Goal: Contribute content: Contribute content

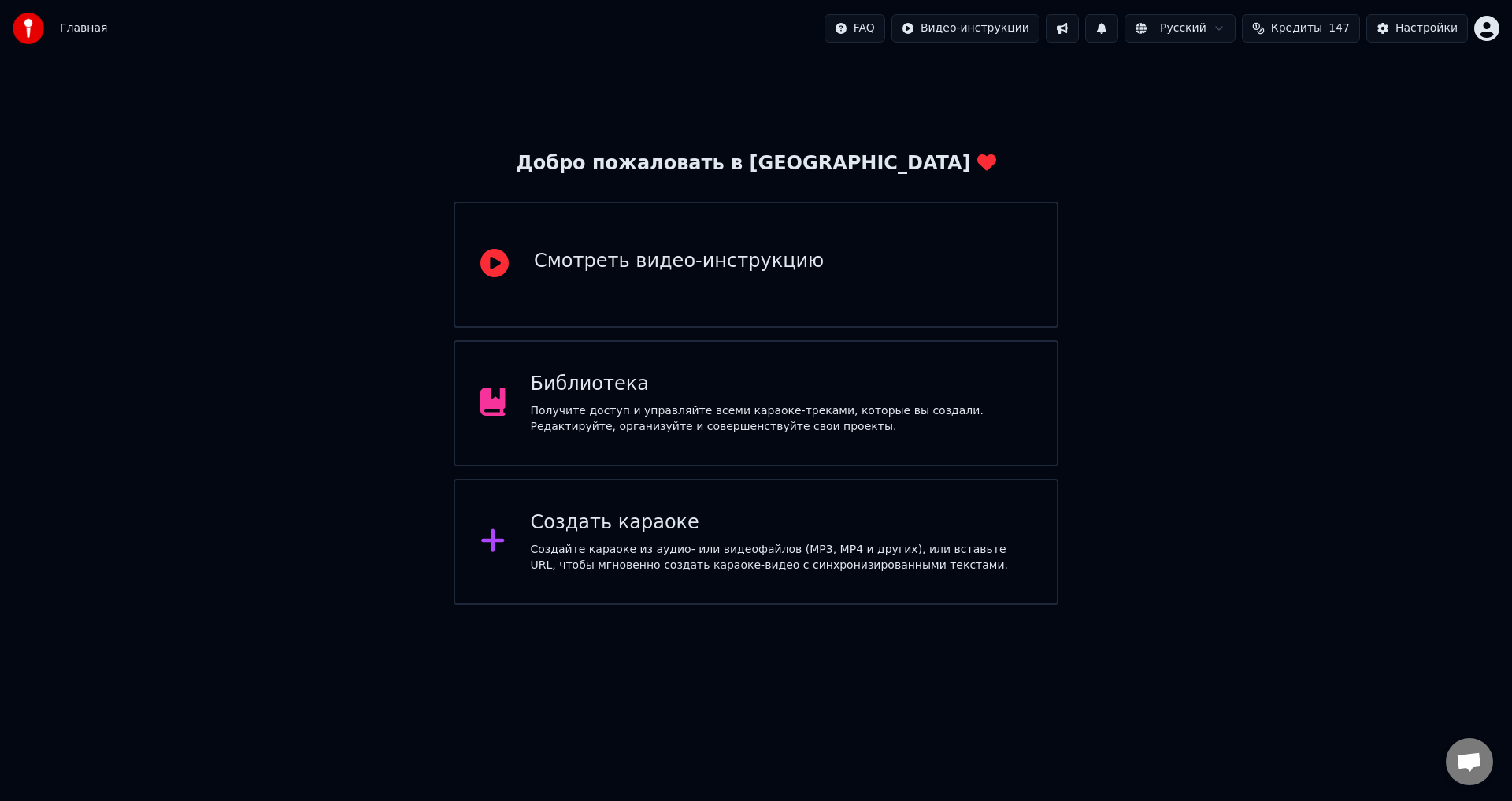
click at [479, 411] on div "Библиотека Получите доступ и управляйте всеми караоке-треками, которые вы созда…" at bounding box center [756, 403] width 605 height 126
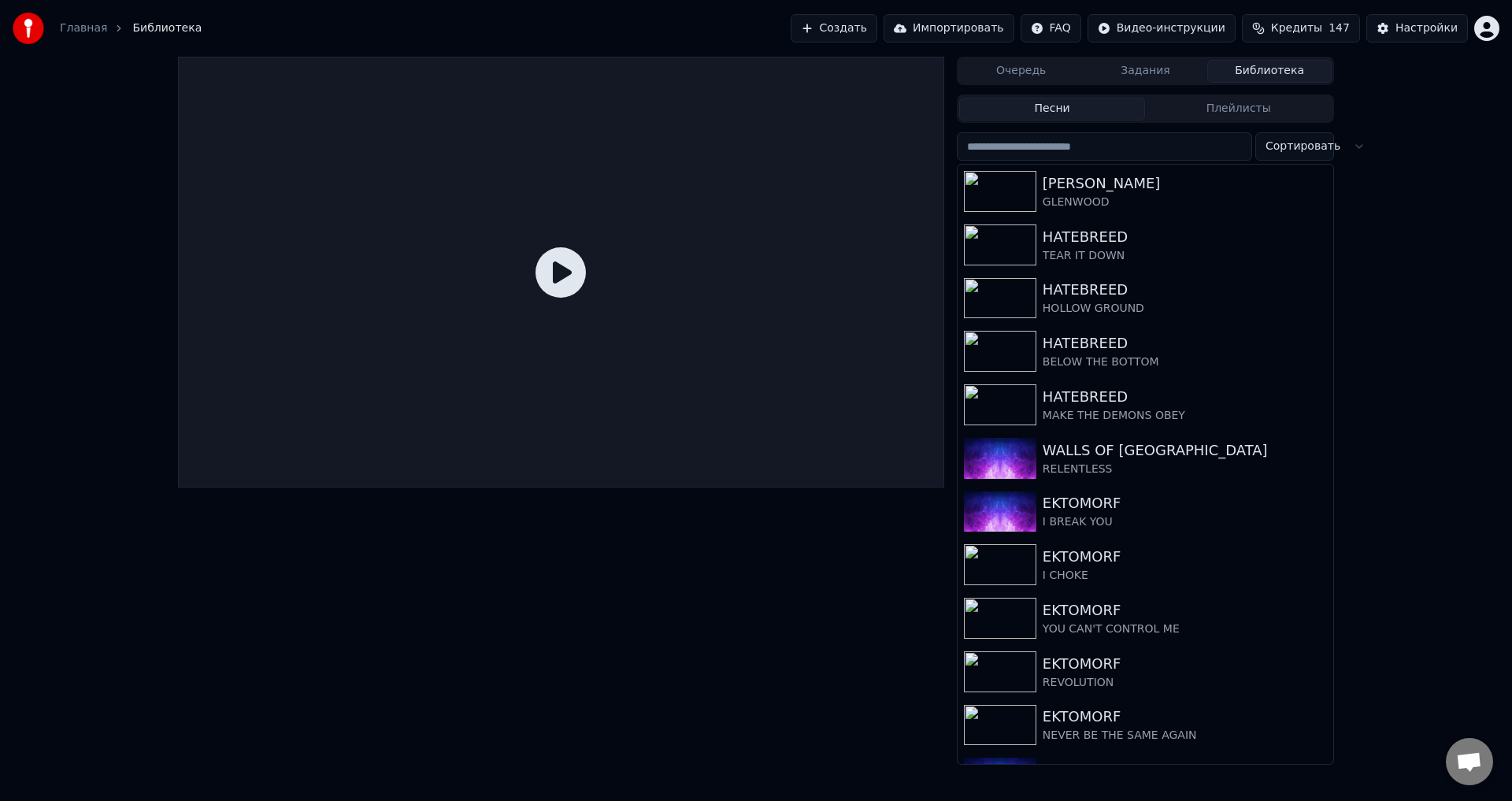
click at [877, 19] on button "Создать" at bounding box center [834, 28] width 86 height 28
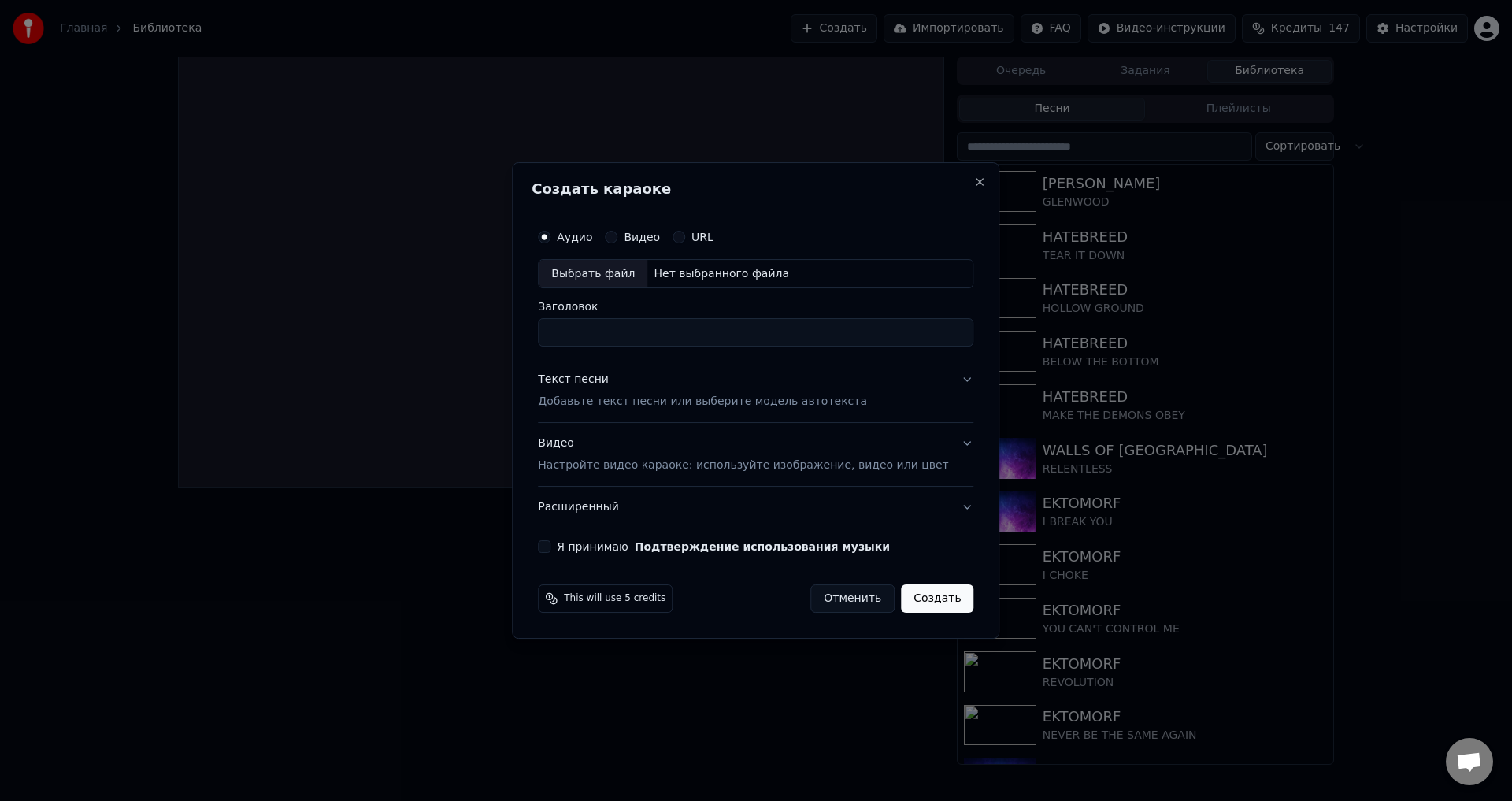
click at [600, 275] on div "Выбрать файл" at bounding box center [593, 274] width 109 height 28
type input "**********"
click at [605, 459] on p "Настройте видео караоке: используйте изображение, видео или цвет" at bounding box center [743, 465] width 411 height 16
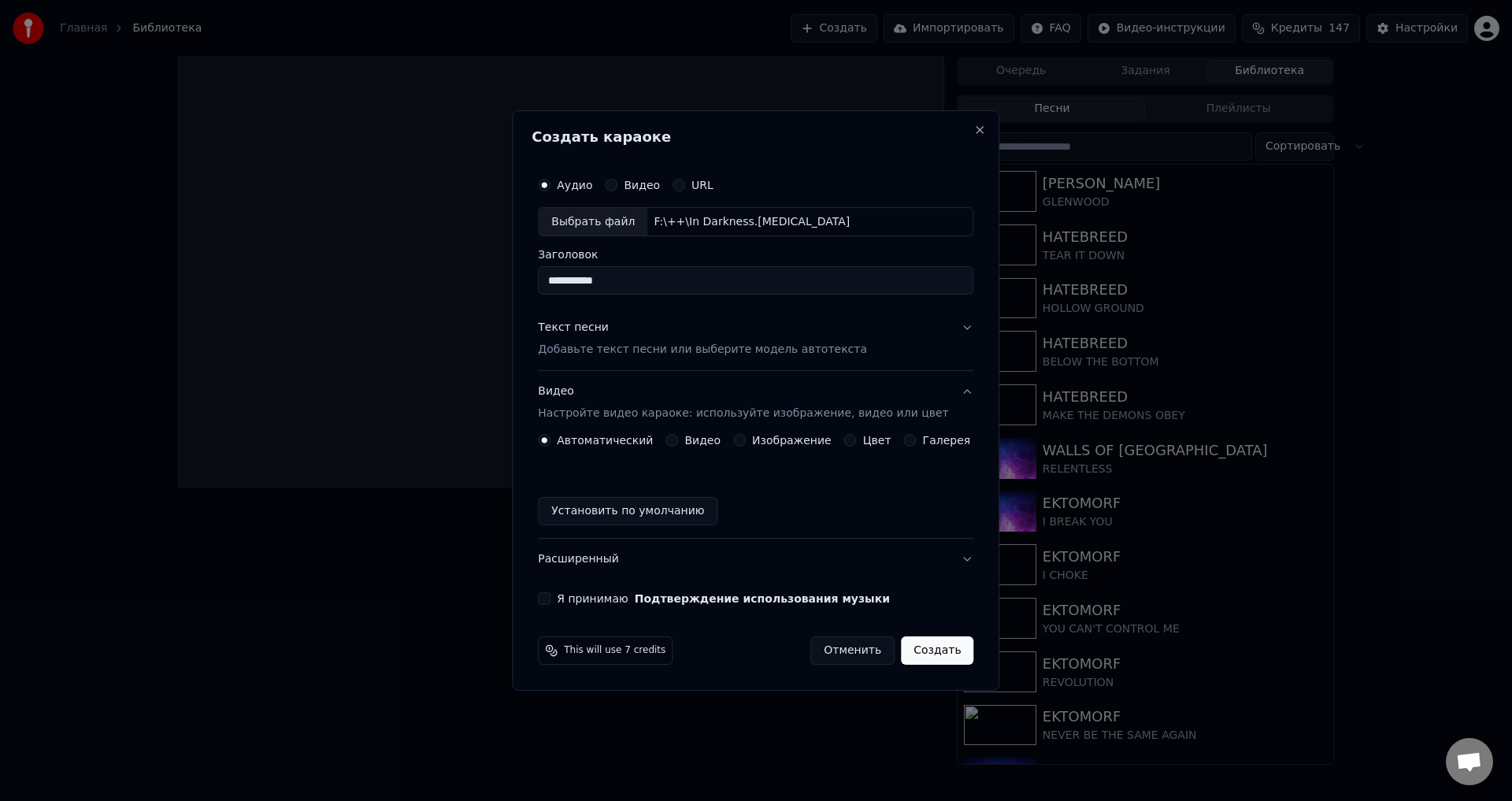
click at [746, 438] on button "Изображение" at bounding box center [739, 439] width 12 height 12
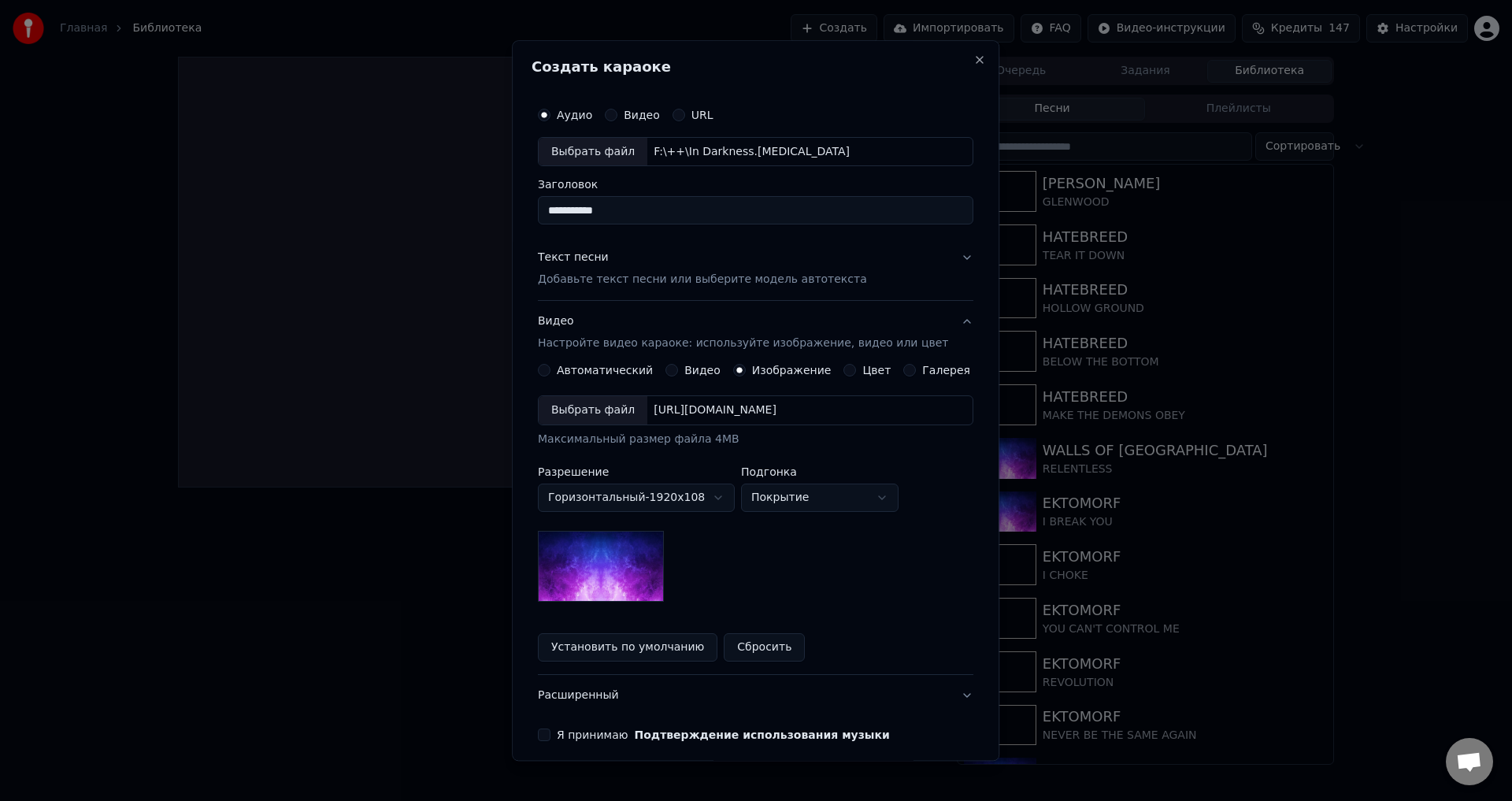
click at [599, 404] on div "Выбрать файл" at bounding box center [593, 411] width 109 height 28
click at [568, 414] on div "Выбрать файл" at bounding box center [593, 411] width 109 height 28
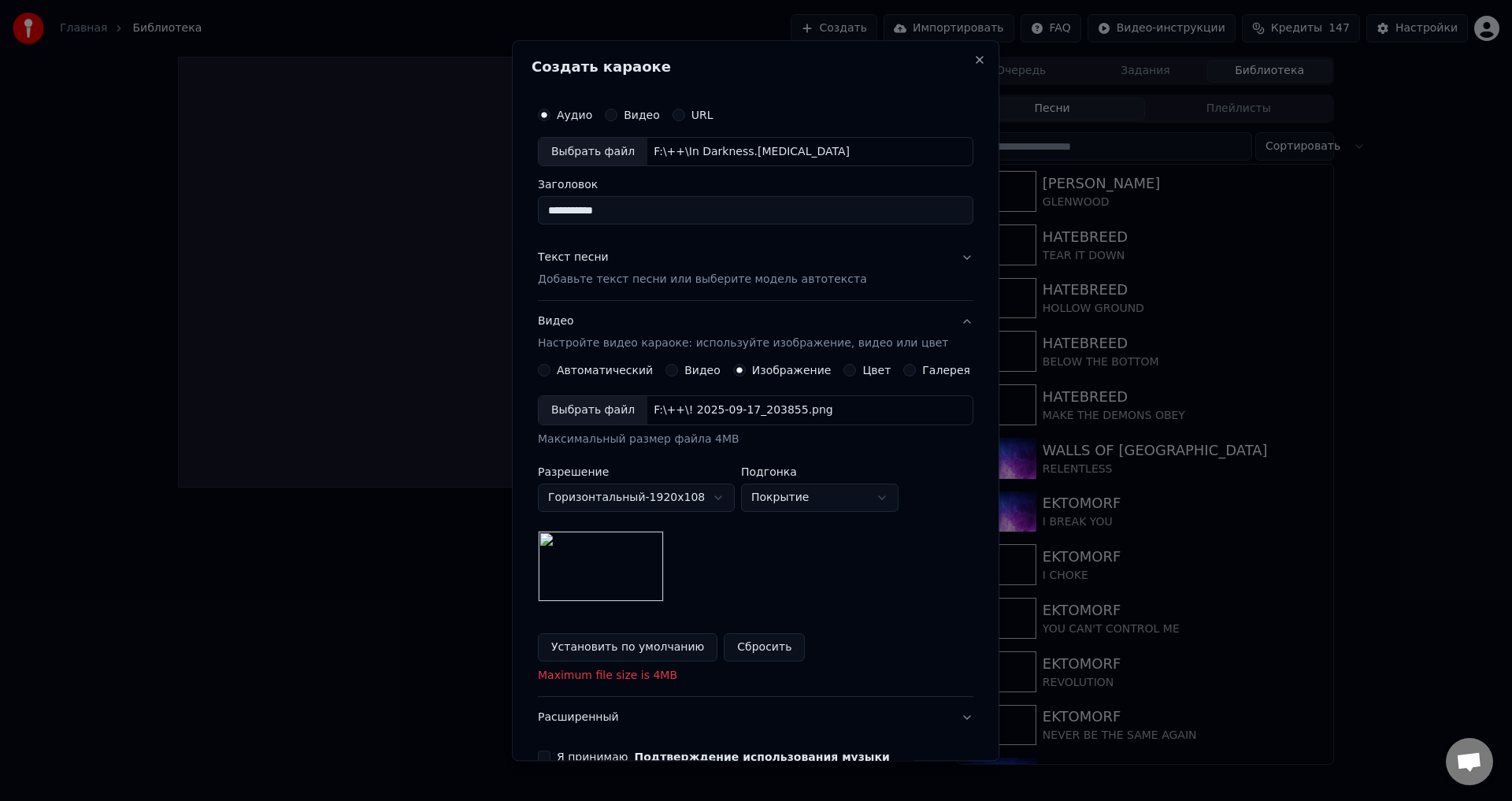
click at [630, 282] on p "Добавьте текст песни или выберите модель автотекста" at bounding box center [702, 280] width 329 height 16
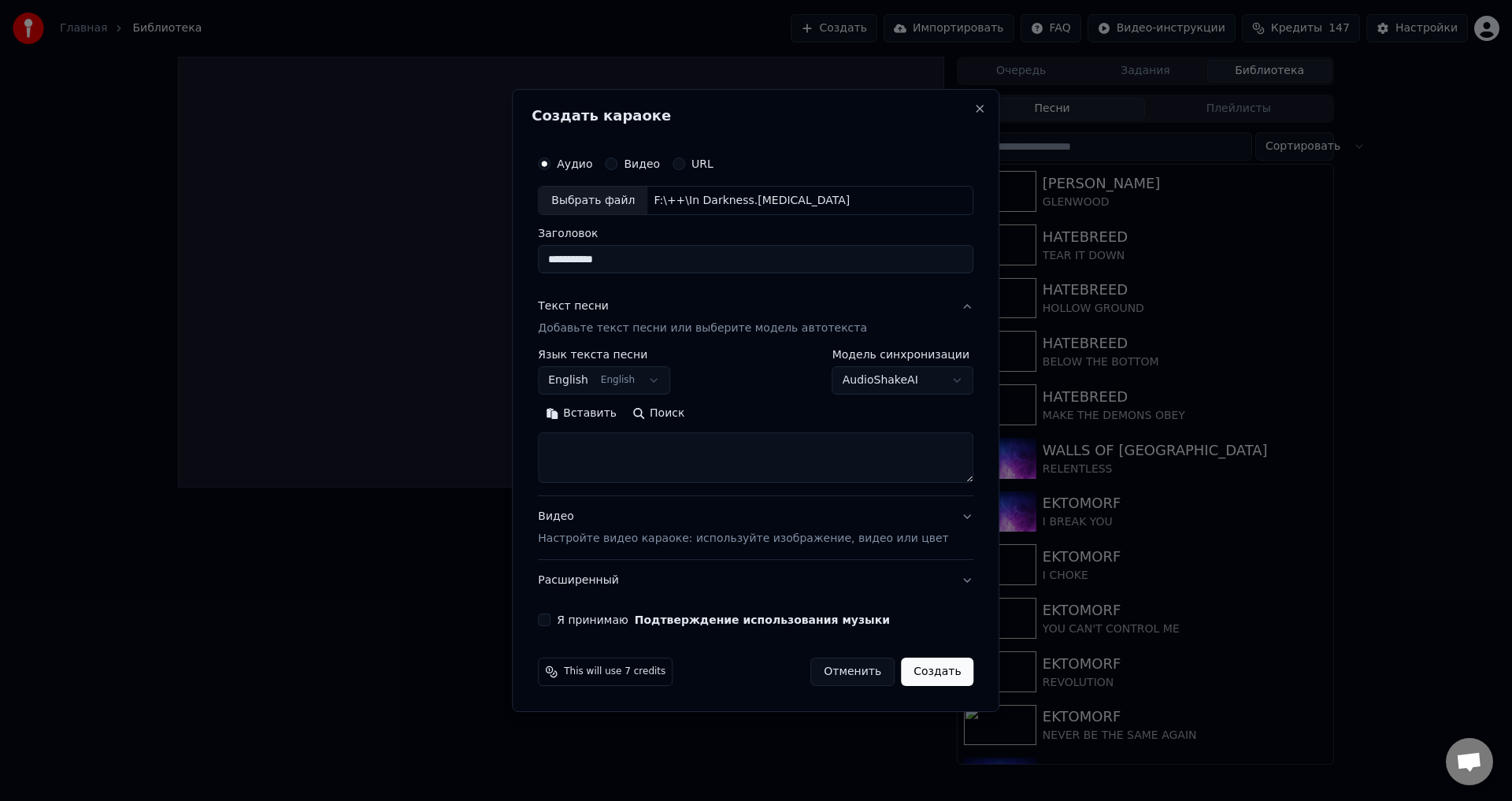
click at [637, 460] on textarea at bounding box center [755, 458] width 435 height 50
paste textarea "**********"
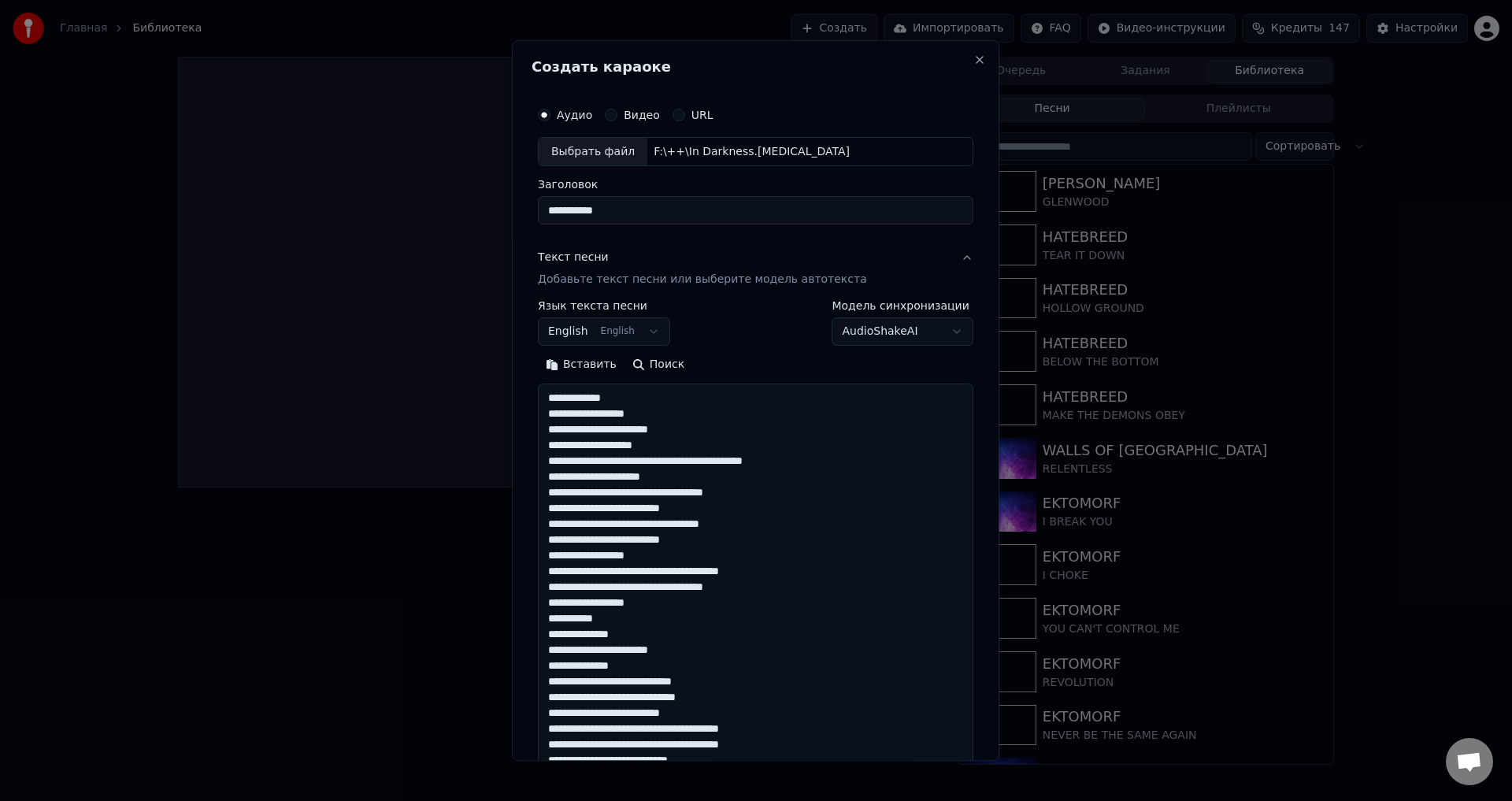
scroll to position [634, 0]
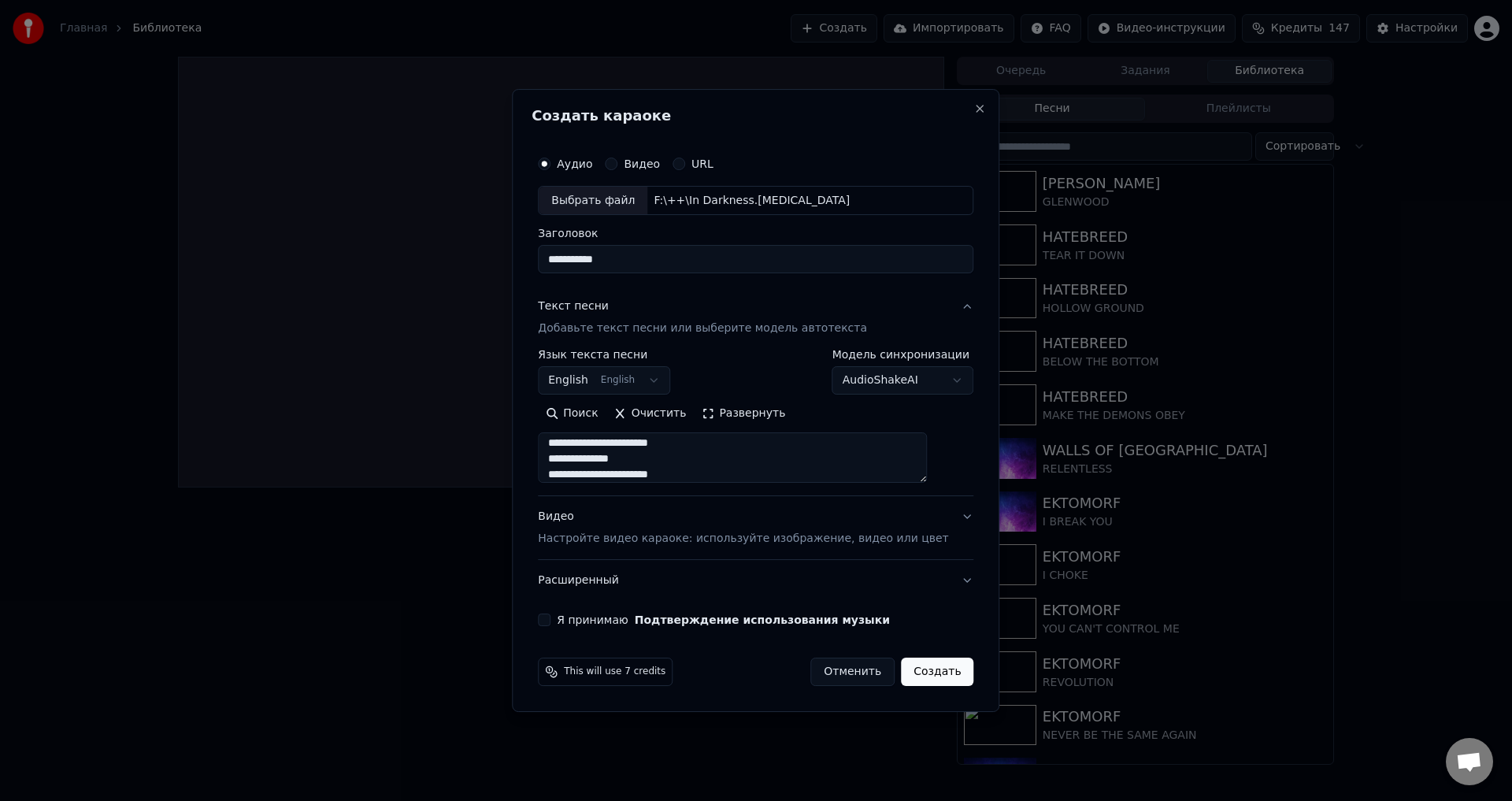
type textarea "**********"
click at [550, 621] on button "Я принимаю Подтверждение использования музыки" at bounding box center [544, 620] width 12 height 12
click at [914, 677] on button "Создать" at bounding box center [937, 672] width 72 height 28
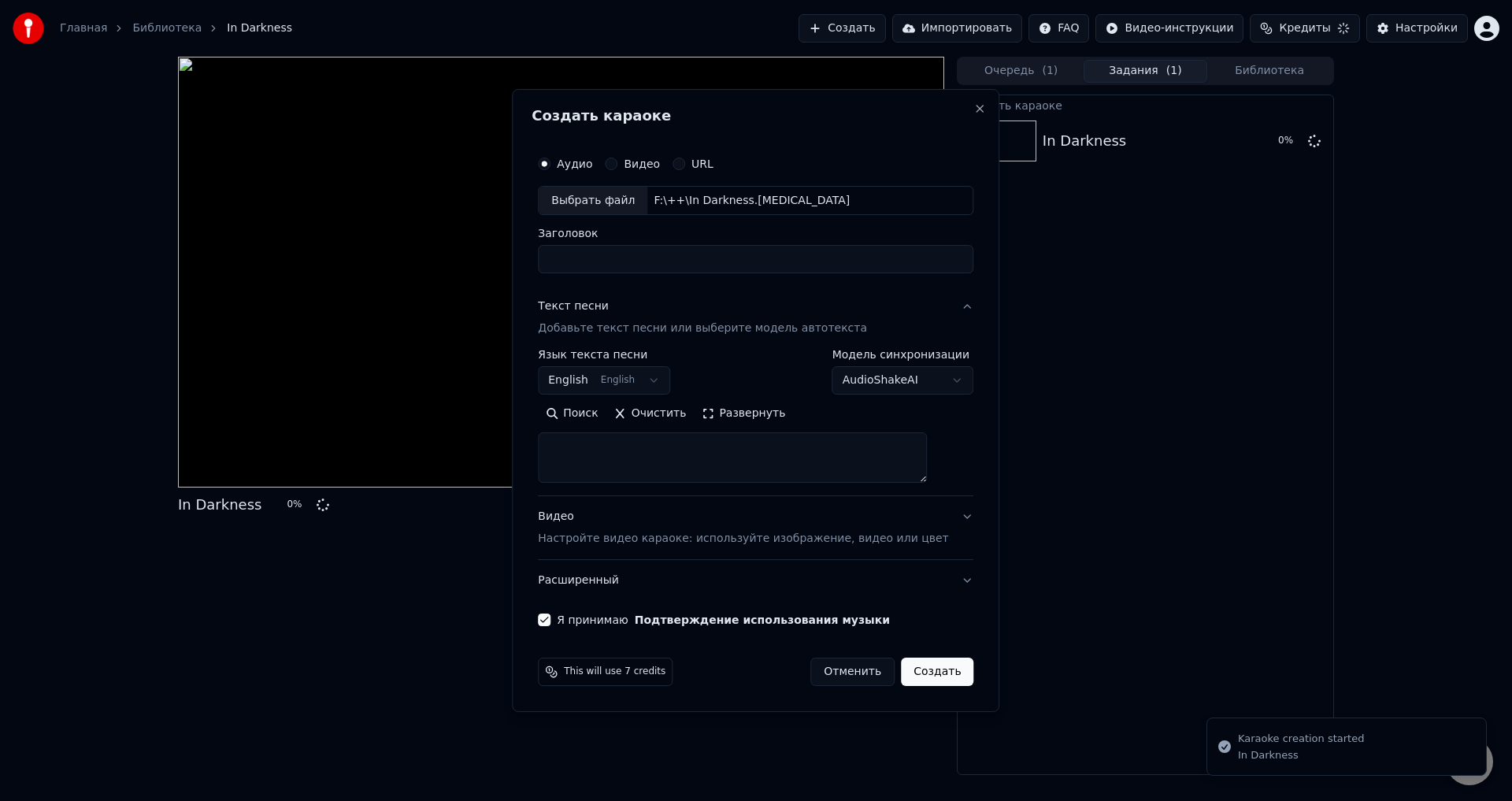
scroll to position [0, 0]
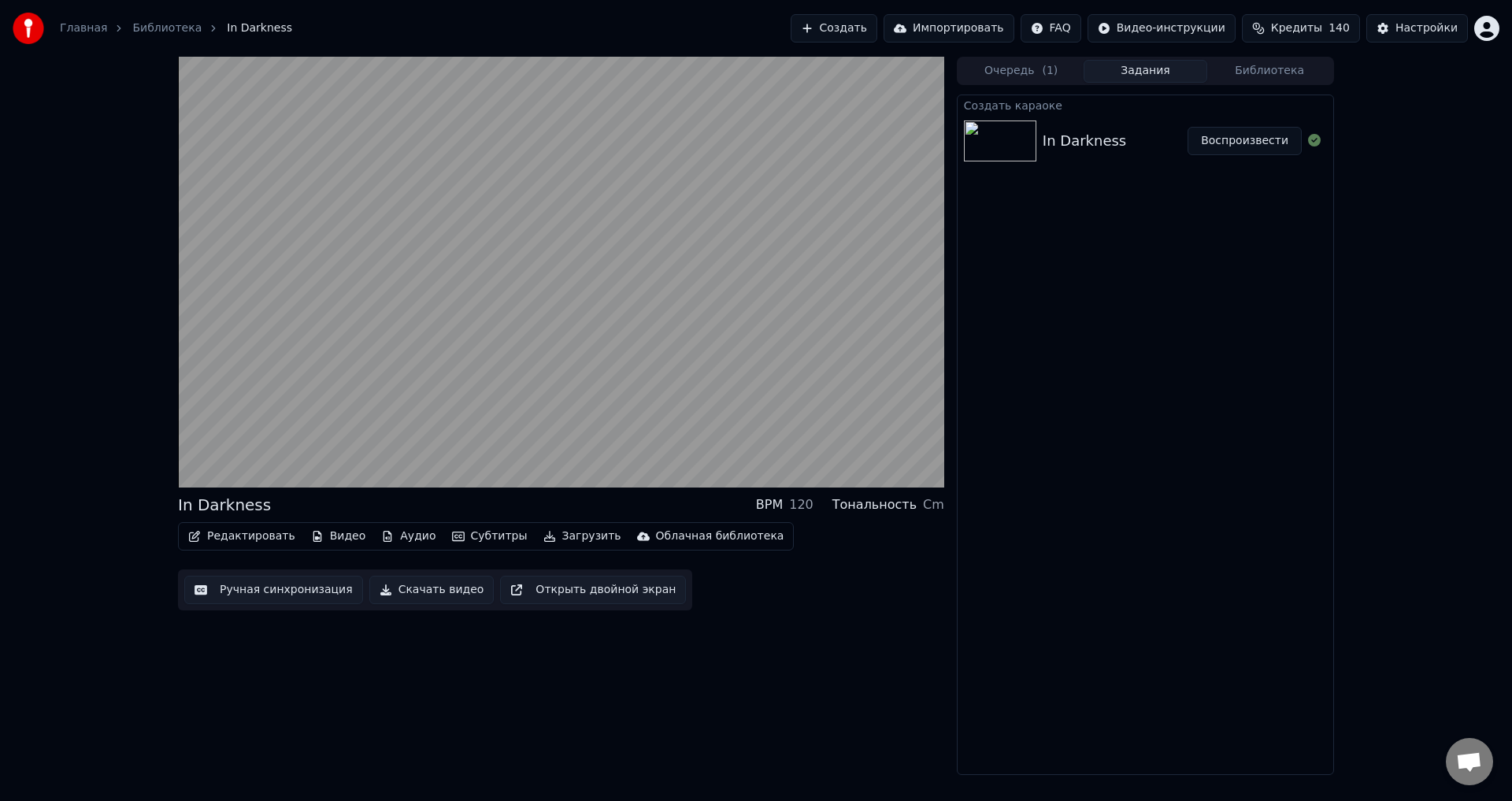
click at [546, 499] on div "In Darkness BPM 120 Тональность Cm" at bounding box center [562, 505] width 766 height 22
click at [527, 495] on div "In Darkness BPM 120 Тональность Cm" at bounding box center [562, 505] width 766 height 22
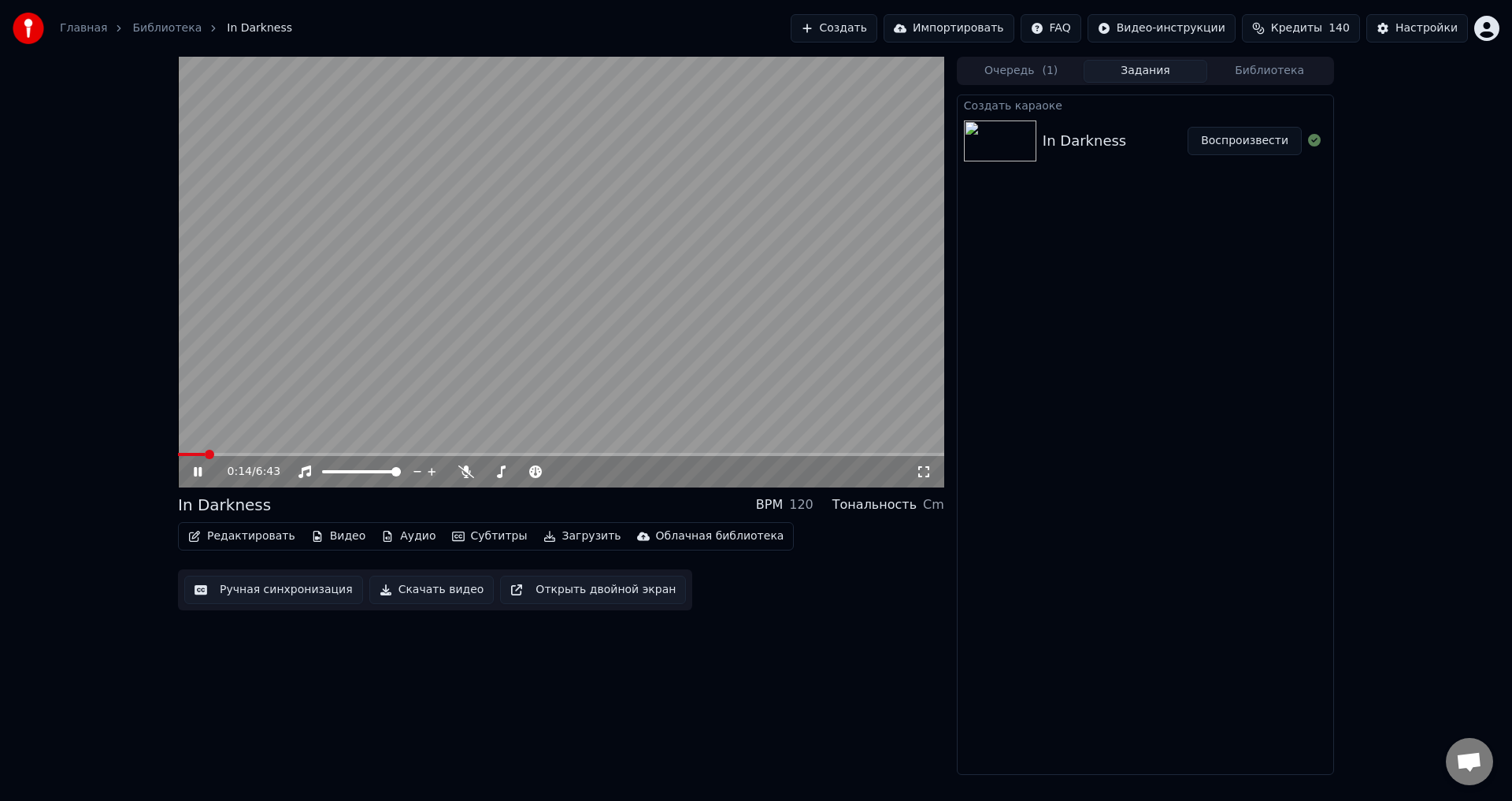
click at [539, 500] on div "In Darkness BPM 120 Тональность Cm" at bounding box center [562, 505] width 766 height 22
click at [527, 736] on div "0:16 / 6:43 In Darkness BPM 120 Тональность Cm Редактировать Видео Аудио Субтит…" at bounding box center [562, 416] width 766 height 718
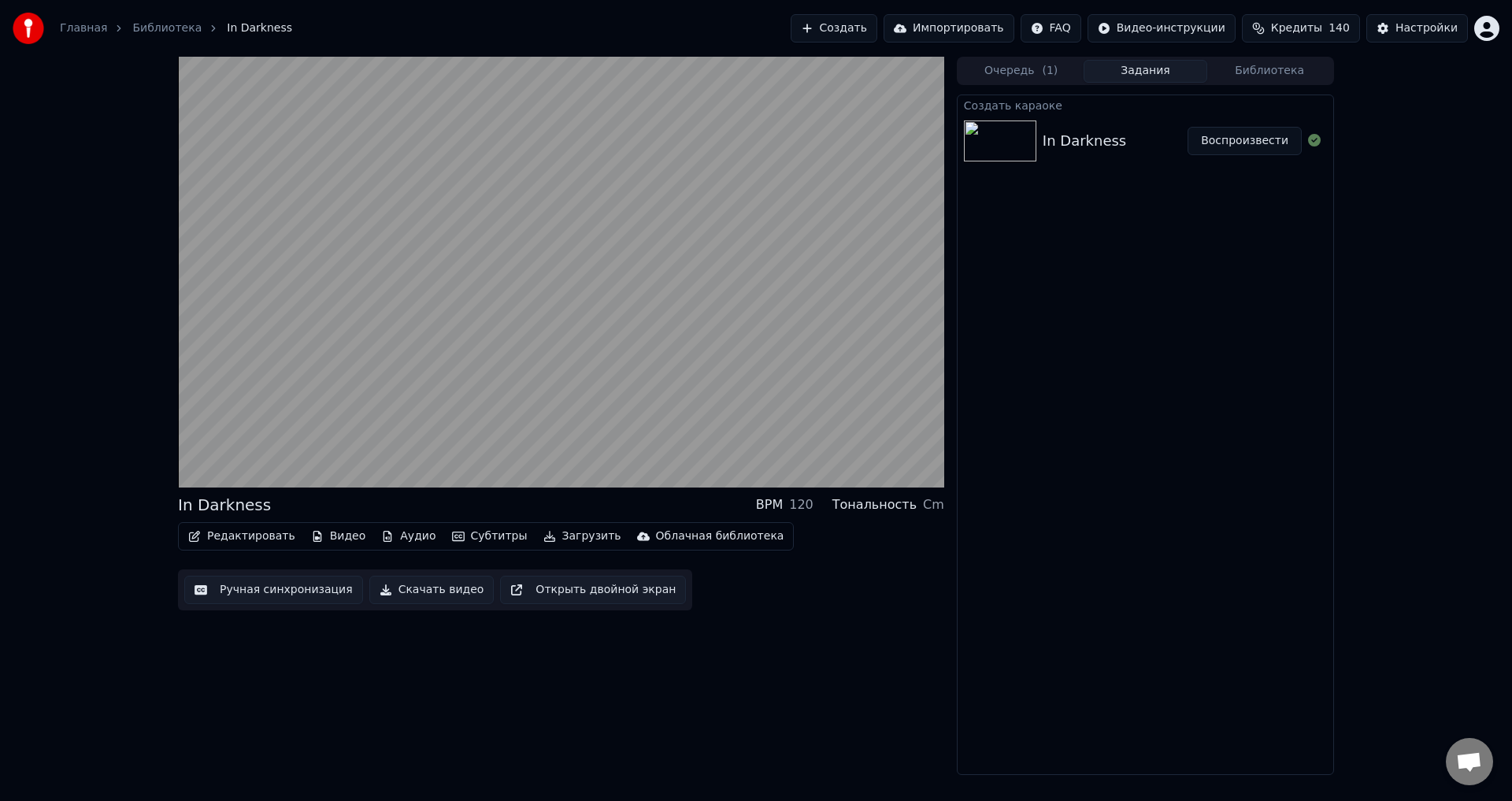
click at [512, 638] on div "In Darkness BPM 120 Тональность Cm Редактировать Видео Аудио Субтитры Загрузить…" at bounding box center [562, 416] width 766 height 718
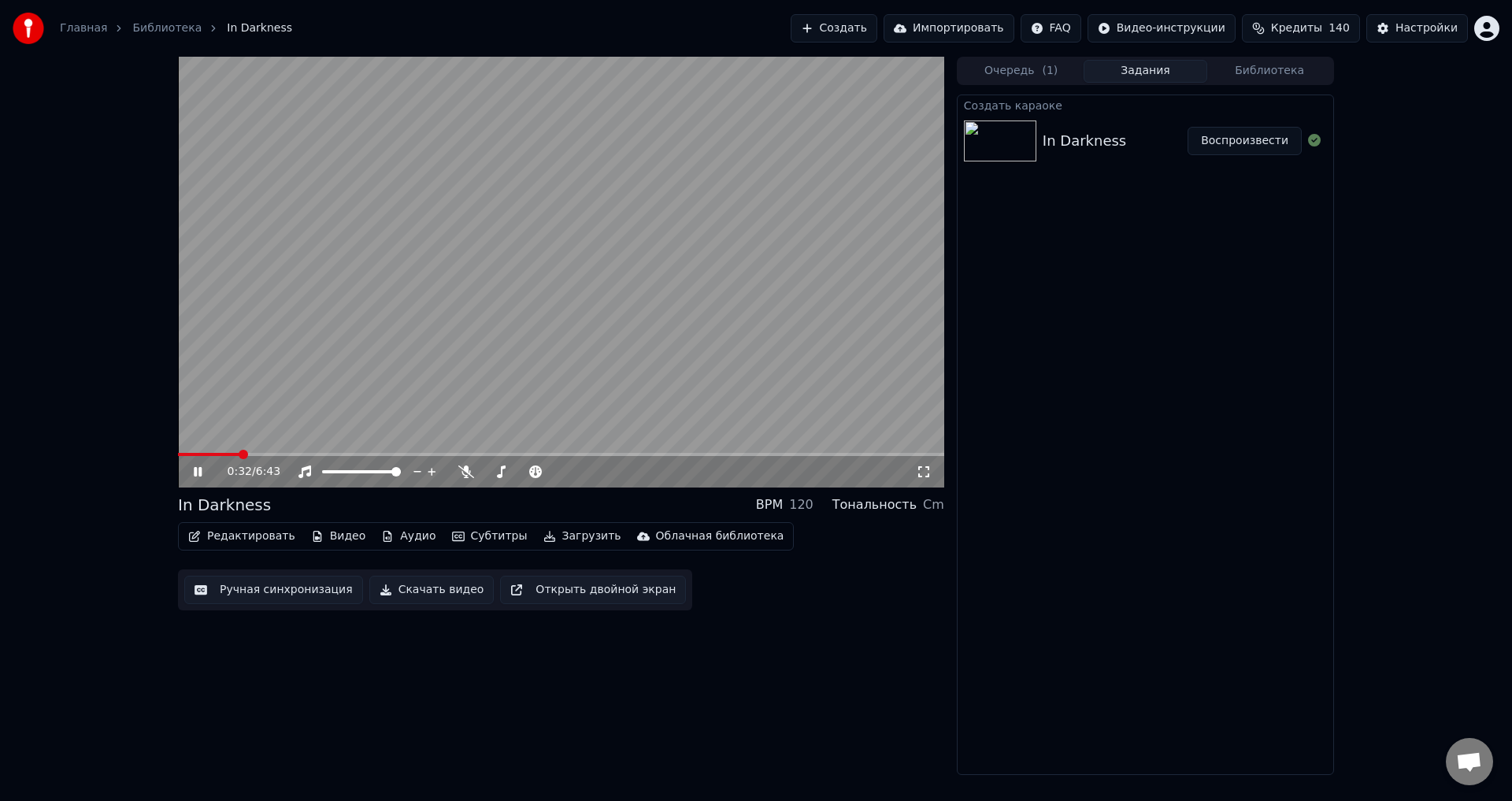
click at [545, 512] on div "In Darkness BPM 120 Тональность Cm" at bounding box center [562, 505] width 766 height 22
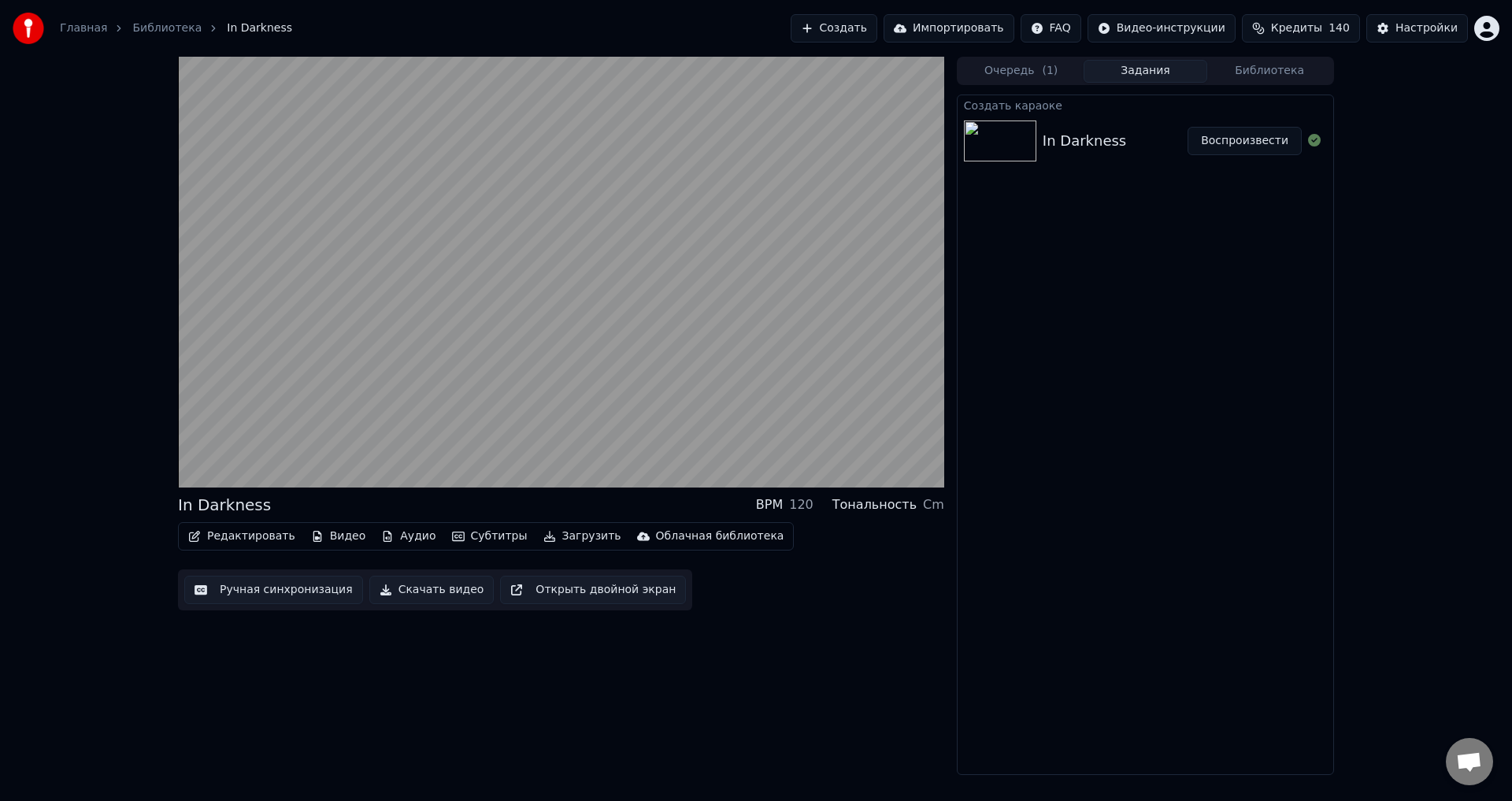
click at [546, 509] on div "In Darkness BPM 120 Тональность Cm" at bounding box center [562, 505] width 766 height 22
click at [549, 501] on div "In Darkness BPM 120 Тональность Cm" at bounding box center [562, 505] width 766 height 22
click at [529, 494] on div "In Darkness BPM 120 Тональность Cm" at bounding box center [562, 505] width 766 height 22
click at [533, 495] on div "In Darkness BPM 120 Тональность Cm" at bounding box center [562, 505] width 766 height 22
click at [522, 664] on div "In Darkness BPM 120 Тональность Cm Редактировать Видео Аудио Субтитры Загрузить…" at bounding box center [562, 416] width 766 height 718
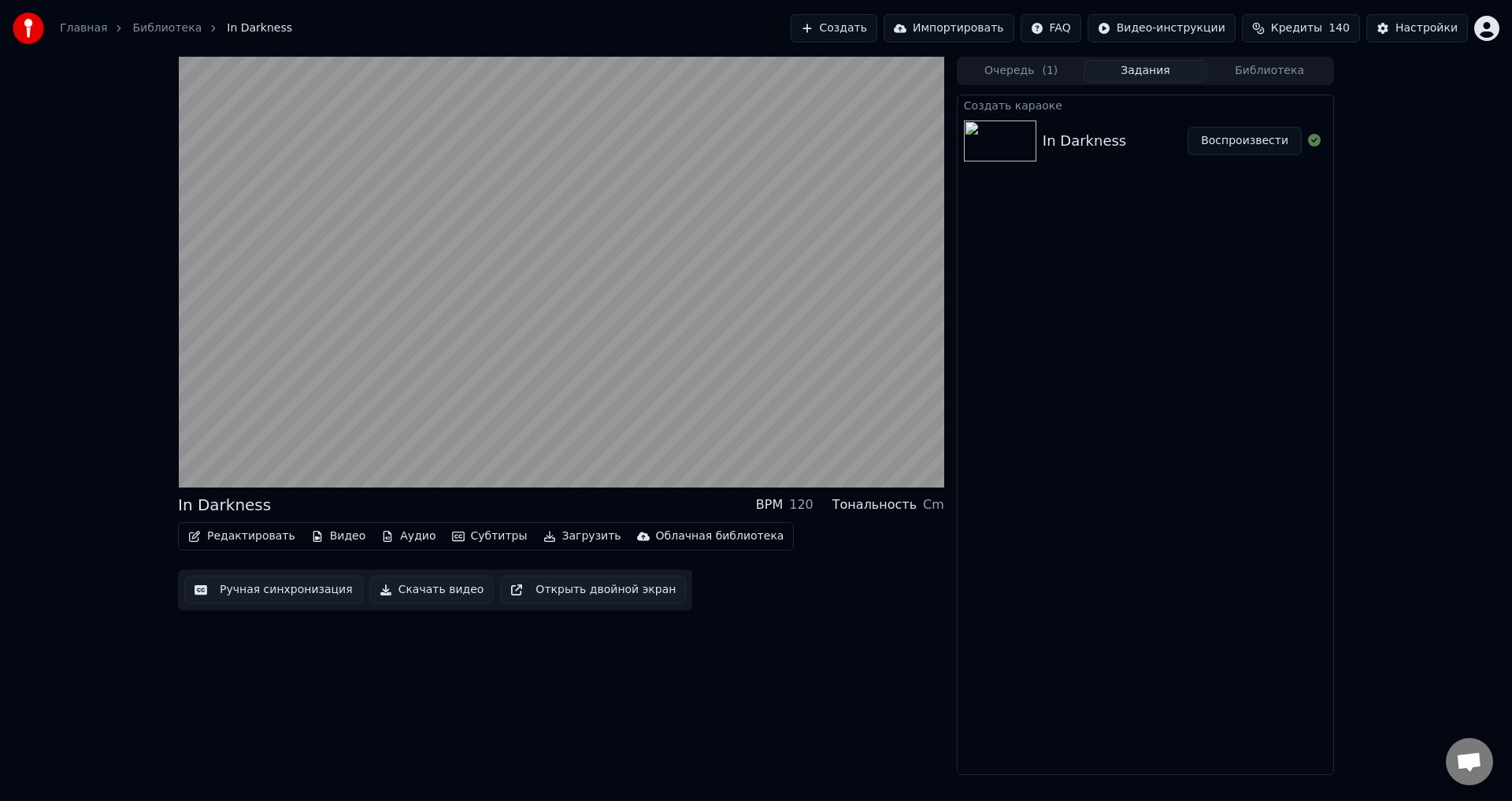
click at [624, 643] on div "In Darkness BPM 120 Тональность Cm Редактировать Видео Аудио Субтитры Загрузить…" at bounding box center [562, 416] width 766 height 718
click at [149, 489] on div "In Darkness BPM 120 Тональность Cm Редактировать Видео [PERSON_NAME] Загрузить …" at bounding box center [756, 416] width 1512 height 718
click at [595, 502] on div "In Darkness BPM 120 Тональность Cm" at bounding box center [562, 505] width 766 height 22
click at [543, 502] on div "In Darkness BPM 120 Тональность Cm" at bounding box center [562, 505] width 766 height 22
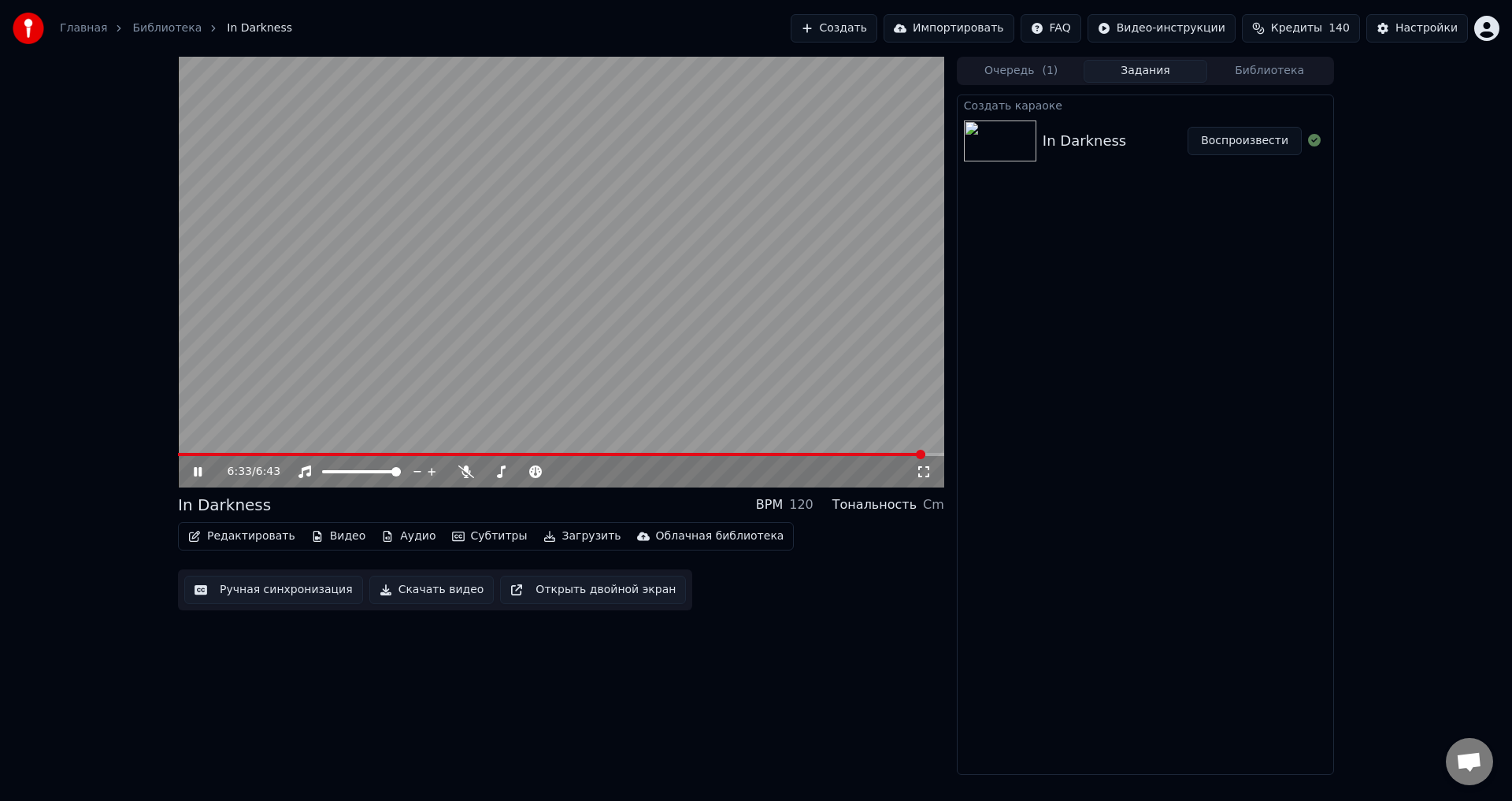
click at [233, 536] on button "Редактировать" at bounding box center [242, 536] width 120 height 22
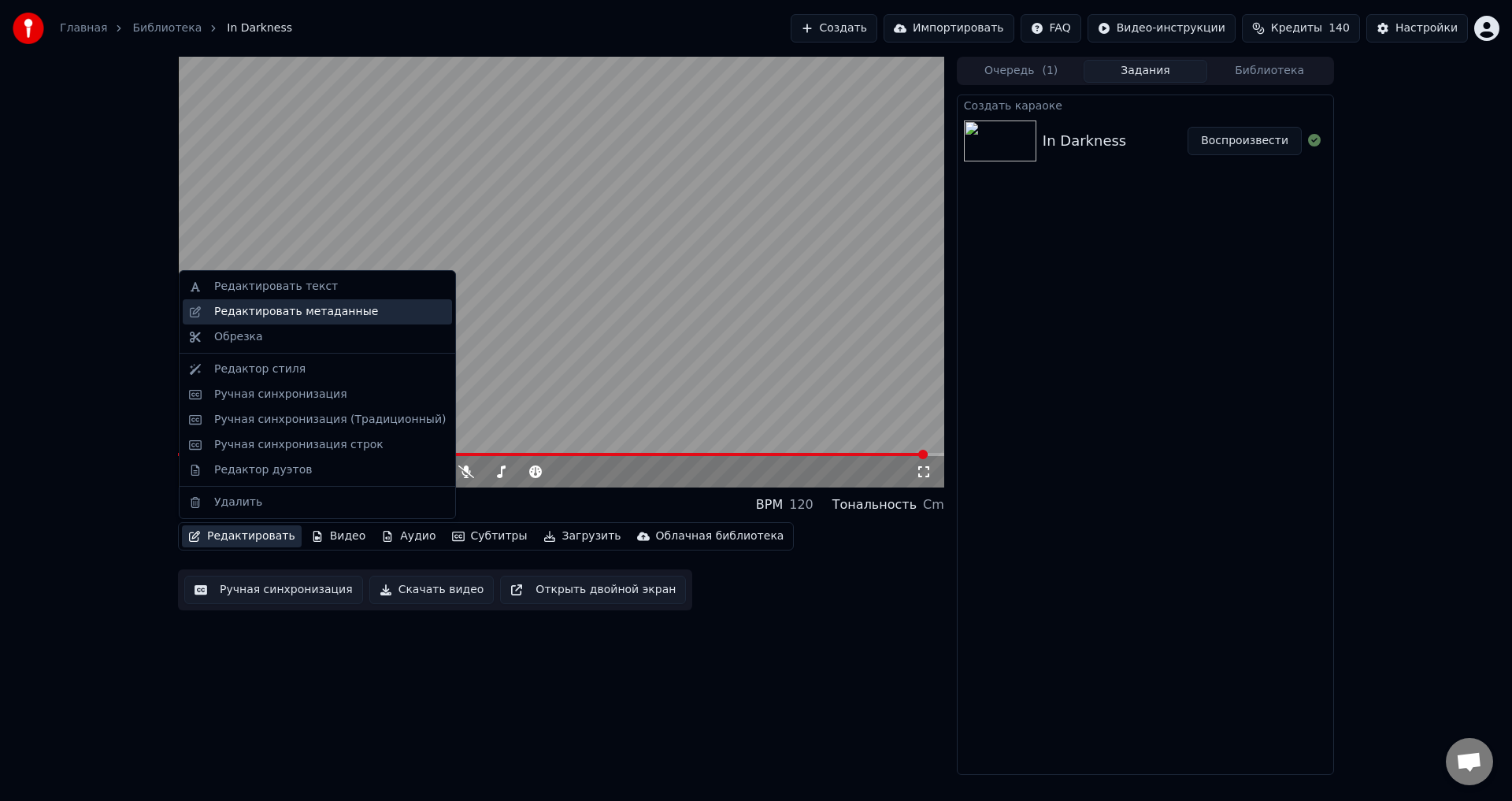
click at [304, 308] on div "Редактировать метаданные" at bounding box center [296, 311] width 164 height 16
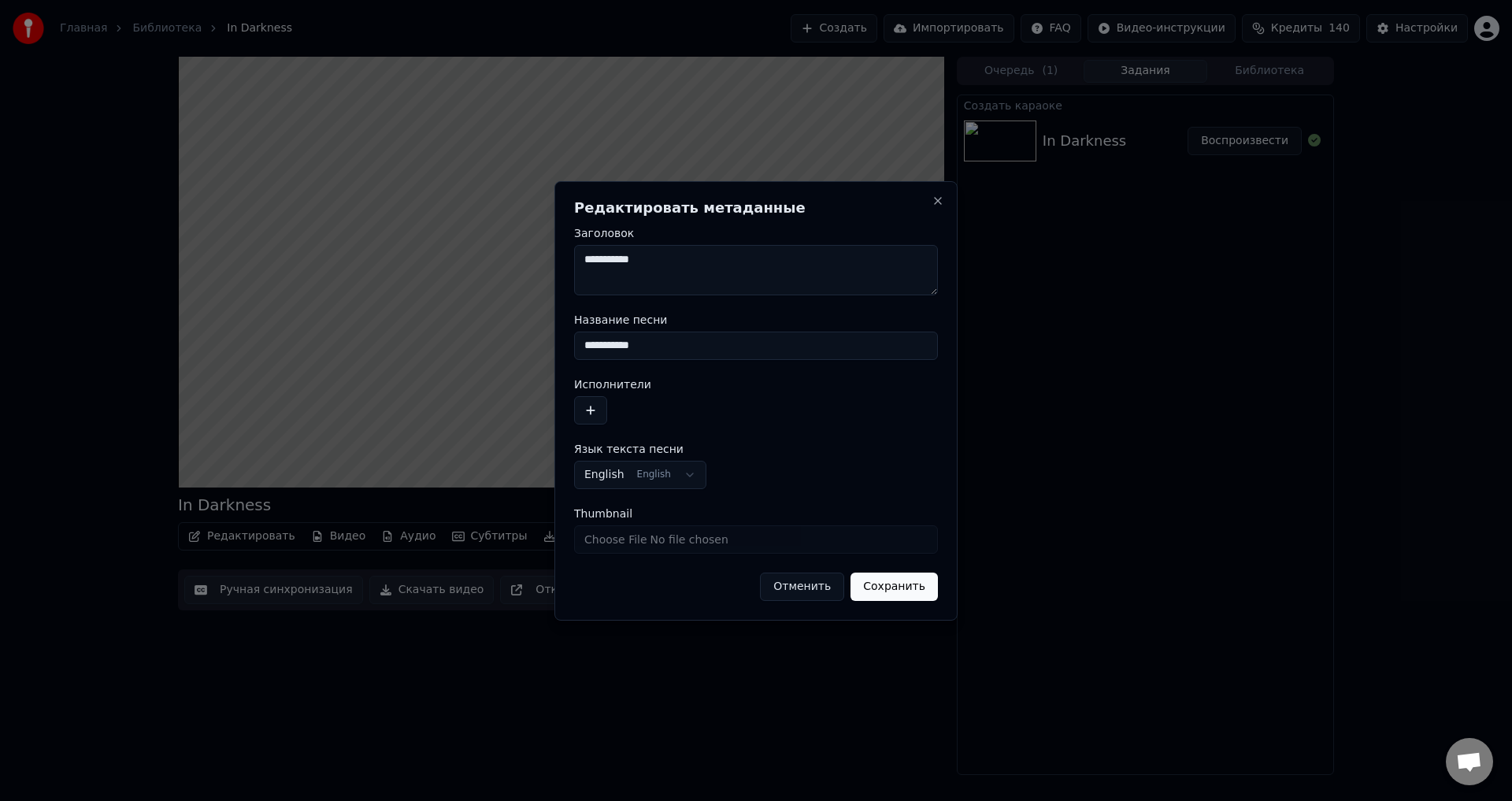
drag, startPoint x: 666, startPoint y: 351, endPoint x: 551, endPoint y: 350, distance: 115.0
click at [551, 350] on body "**********" at bounding box center [756, 400] width 1512 height 801
type input "**********"
click at [597, 416] on button "button" at bounding box center [590, 411] width 33 height 28
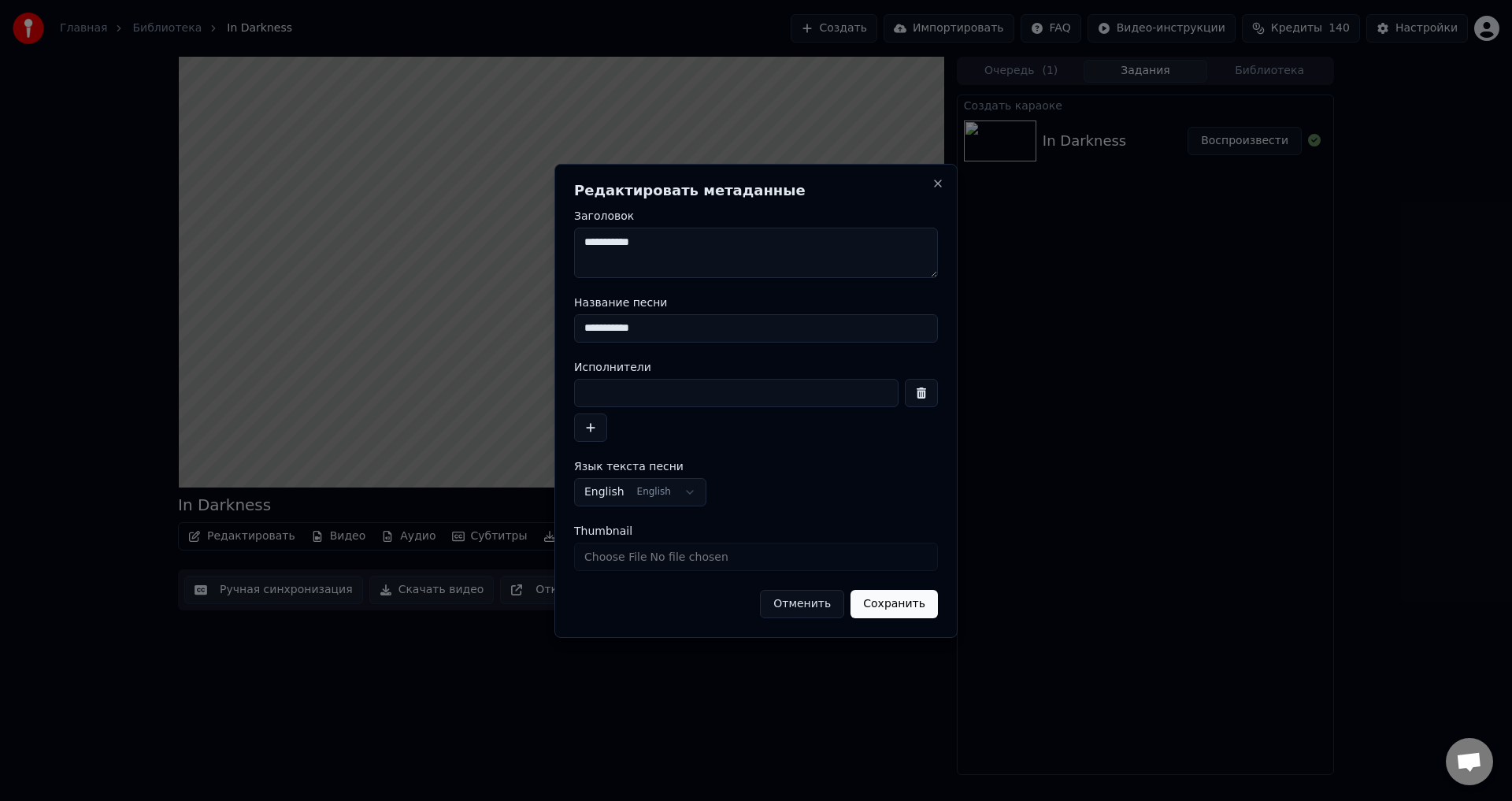
click at [663, 401] on input at bounding box center [736, 393] width 324 height 28
type input "**********"
click at [892, 600] on button "Сохранить" at bounding box center [894, 605] width 87 height 28
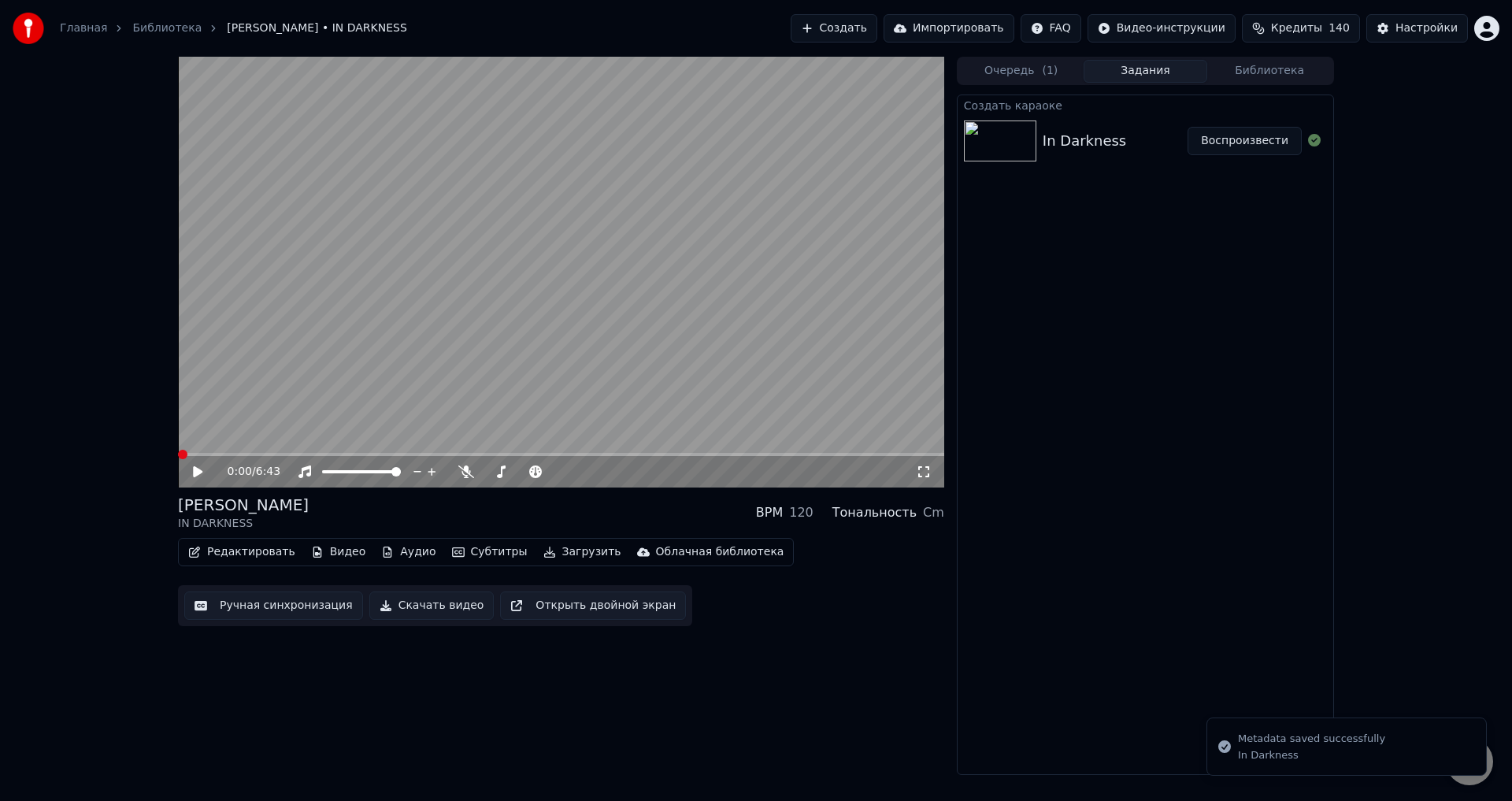
click at [578, 334] on video at bounding box center [562, 272] width 766 height 431
click at [484, 473] on span at bounding box center [489, 472] width 9 height 9
click at [393, 456] on span at bounding box center [562, 454] width 766 height 3
click at [564, 513] on div "[PERSON_NAME] IN DARKNESS BPM 120 Тональность Cm" at bounding box center [562, 513] width 766 height 38
click at [557, 508] on div "[PERSON_NAME] IN DARKNESS BPM 120 Тональность Cm" at bounding box center [562, 513] width 766 height 38
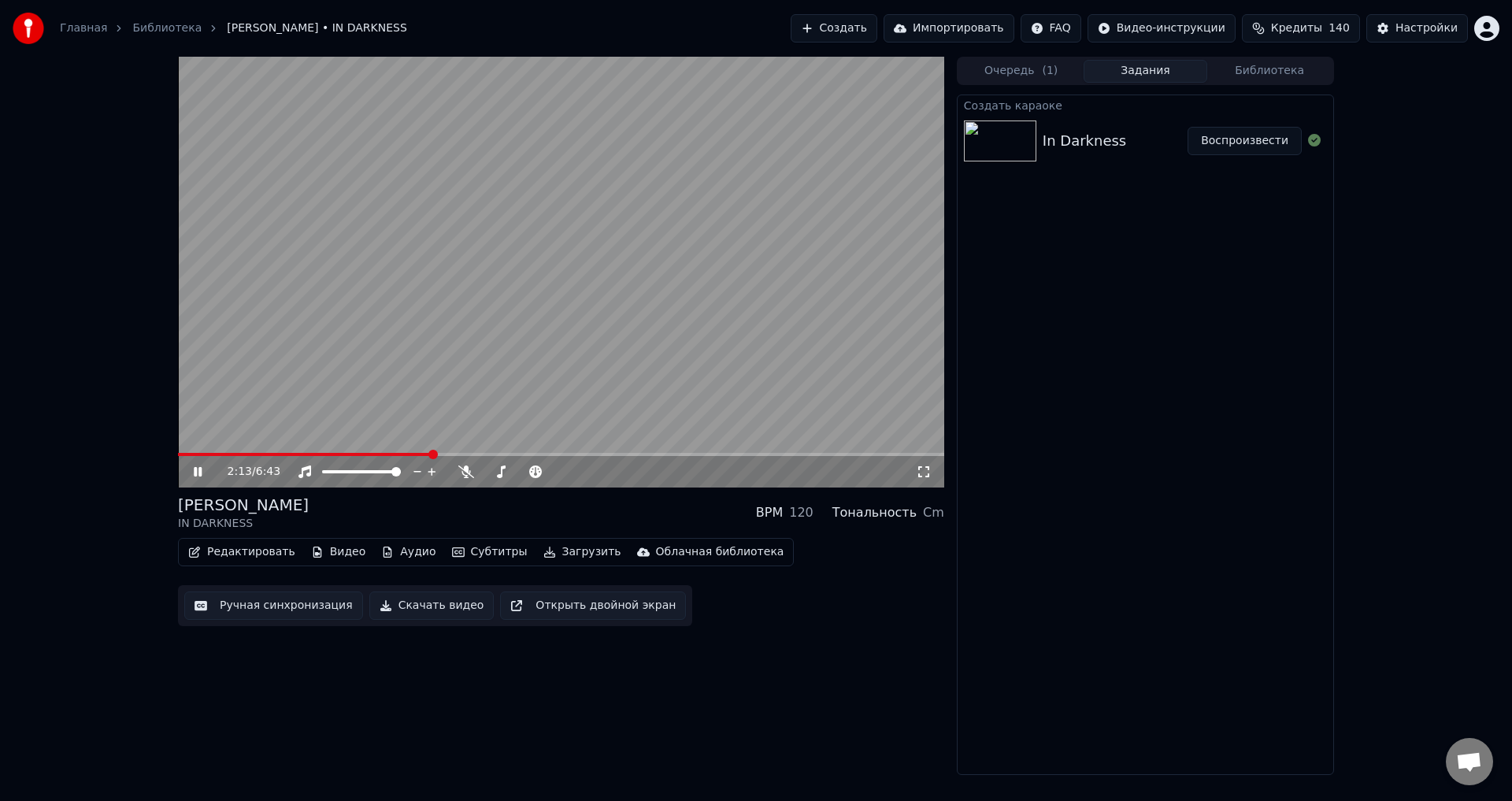
click at [360, 456] on span at bounding box center [304, 454] width 253 height 3
click at [531, 512] on div "[PERSON_NAME] IN DARKNESS BPM 120 Тональность Cm" at bounding box center [562, 513] width 766 height 38
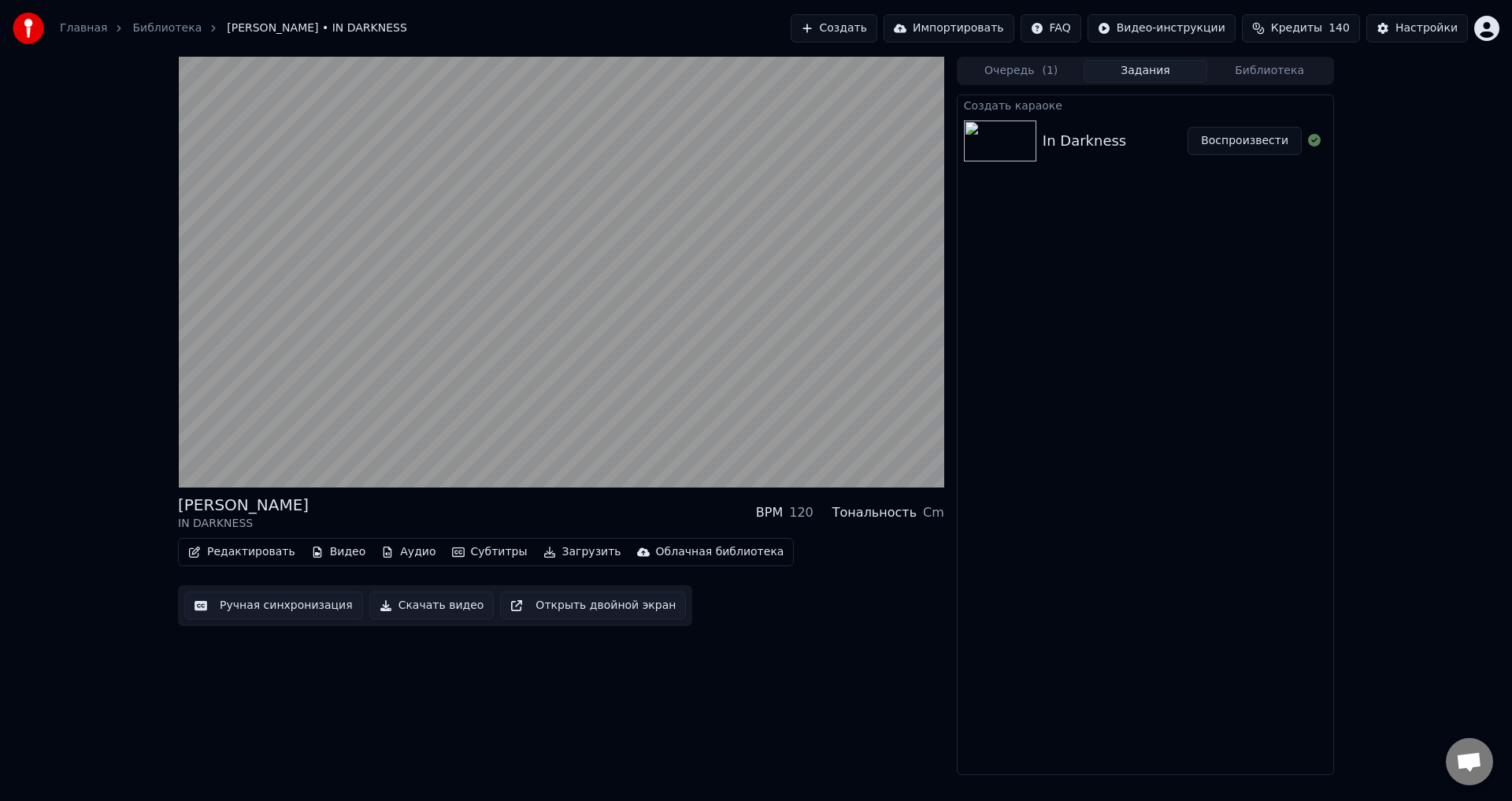
click at [531, 512] on div "[PERSON_NAME] IN DARKNESS BPM 120 Тональность Cm" at bounding box center [562, 513] width 766 height 38
click at [543, 512] on div "[PERSON_NAME] IN DARKNESS BPM 120 Тональность Cm" at bounding box center [562, 513] width 766 height 38
click at [546, 498] on div "[PERSON_NAME] IN DARKNESS BPM 120 Тональность Cm" at bounding box center [562, 513] width 766 height 38
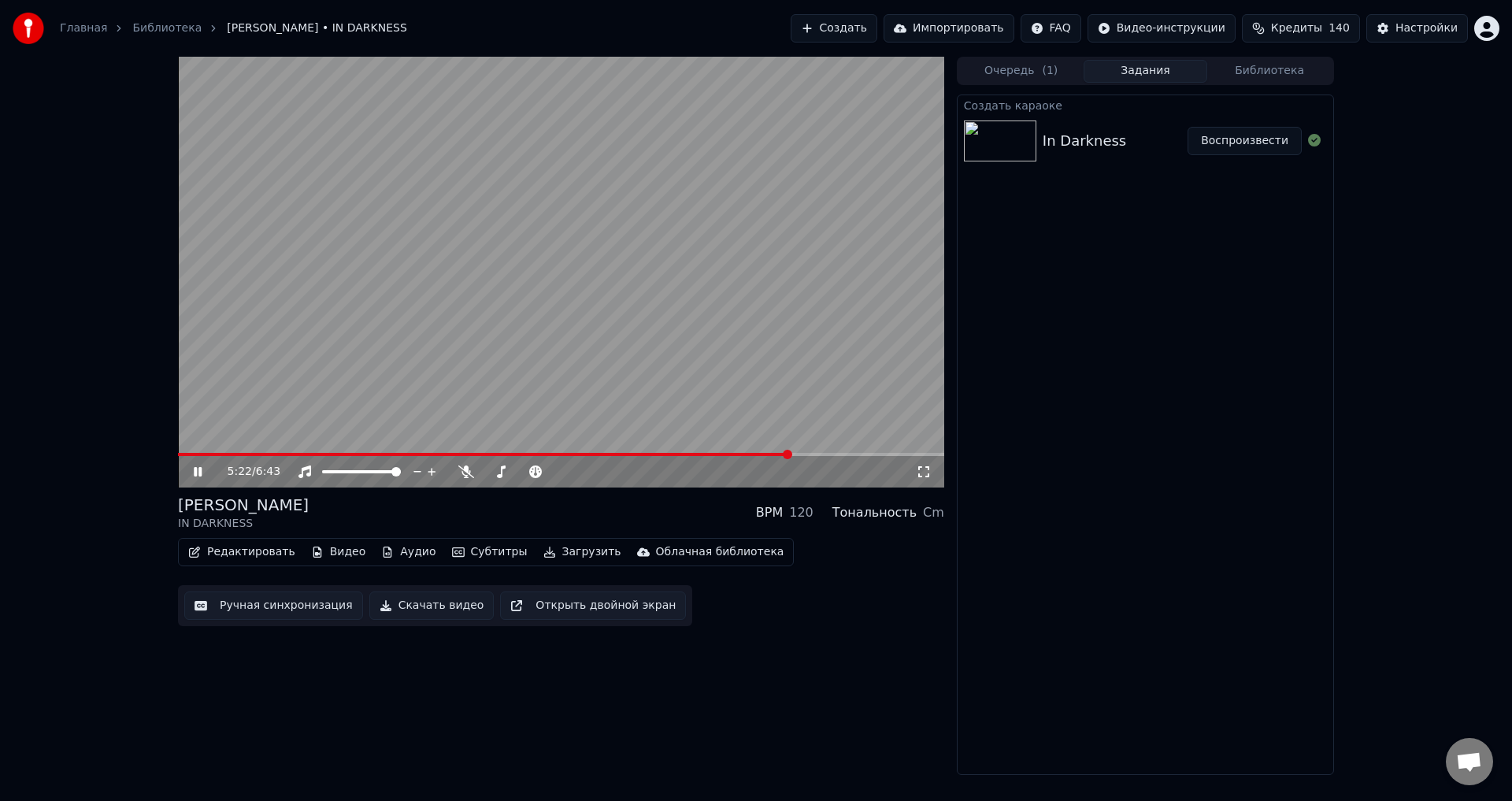
click at [926, 471] on icon at bounding box center [924, 472] width 16 height 12
click at [541, 510] on div "[PERSON_NAME] IN DARKNESS BPM 120 Тональность Cm" at bounding box center [562, 513] width 766 height 38
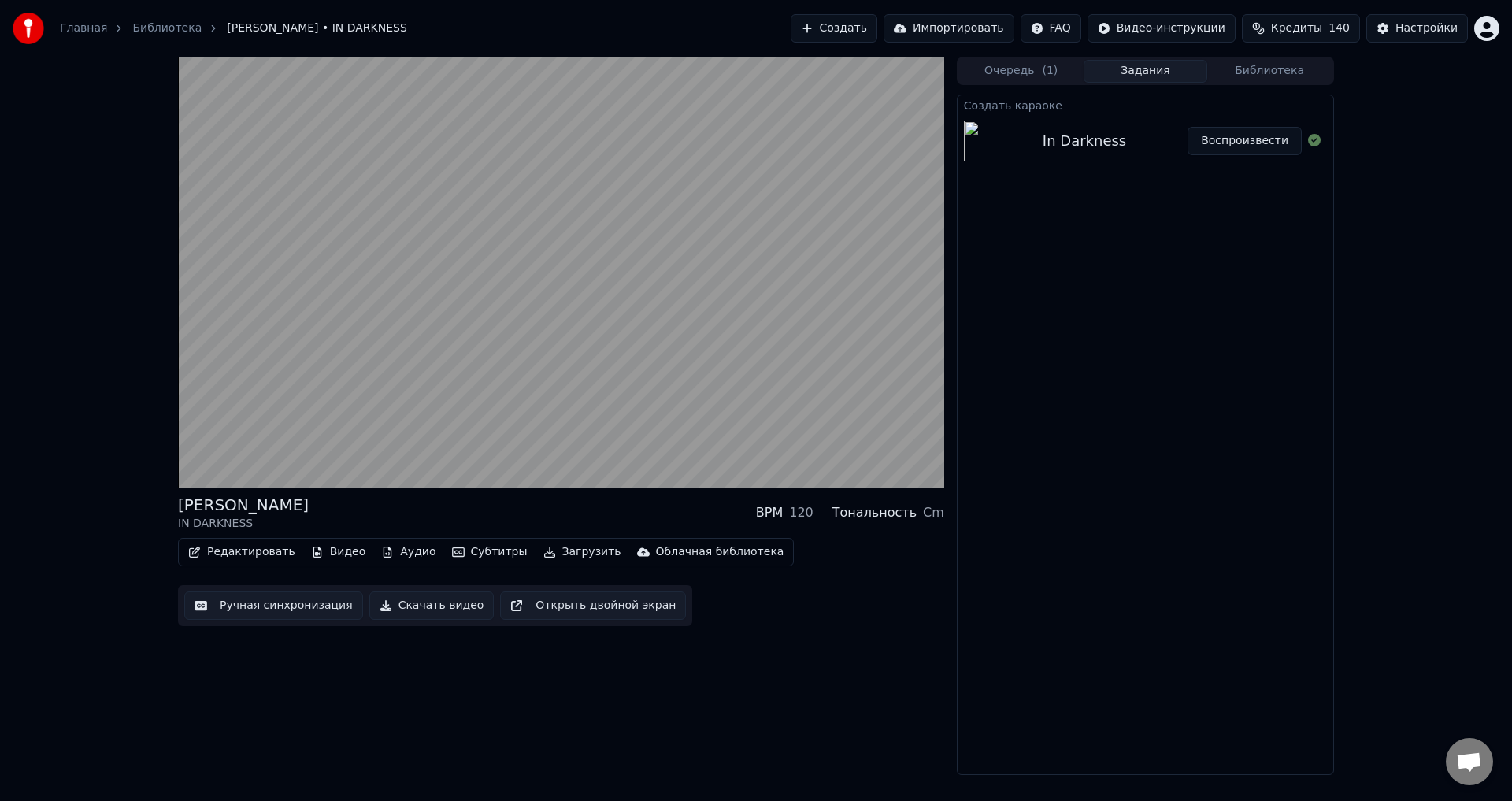
click at [548, 499] on div "[PERSON_NAME] IN DARKNESS BPM 120 Тональность Cm" at bounding box center [562, 513] width 766 height 38
click at [693, 683] on div "[PERSON_NAME] IN DARKNESS BPM 120 Тональность Cm Редактировать Видео Аудио Субт…" at bounding box center [562, 416] width 766 height 718
click at [568, 512] on div "[PERSON_NAME] IN DARKNESS BPM 120 Тональность Cm" at bounding box center [562, 513] width 766 height 38
click at [578, 671] on div "[PERSON_NAME] IN DARKNESS BPM 120 Тональность Cm Редактировать Видео Аудио Субт…" at bounding box center [562, 416] width 766 height 718
